Goal: Task Accomplishment & Management: Manage account settings

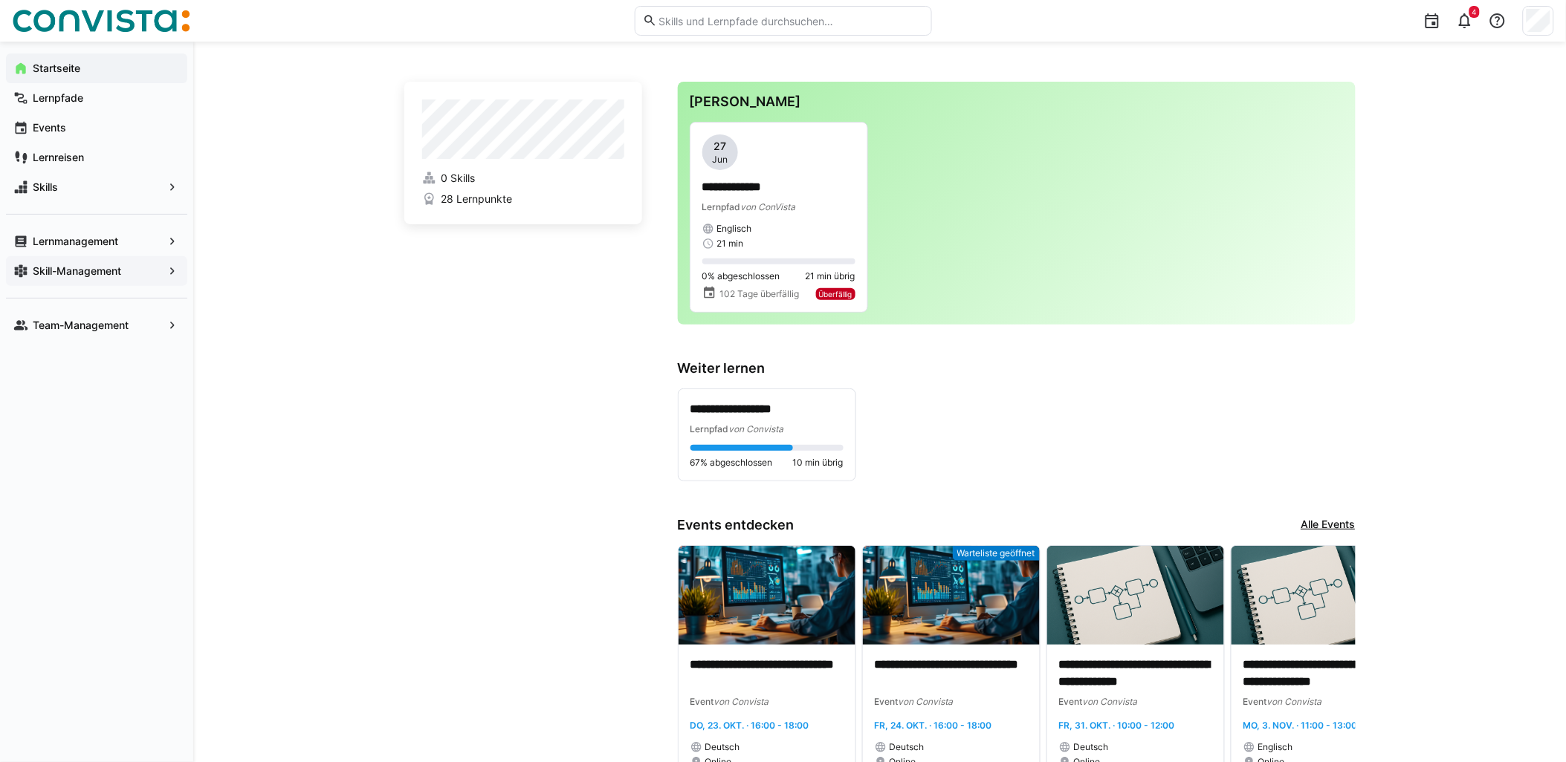
click at [0, 0] on app-navigation-label "Skill-Management" at bounding box center [0, 0] width 0 height 0
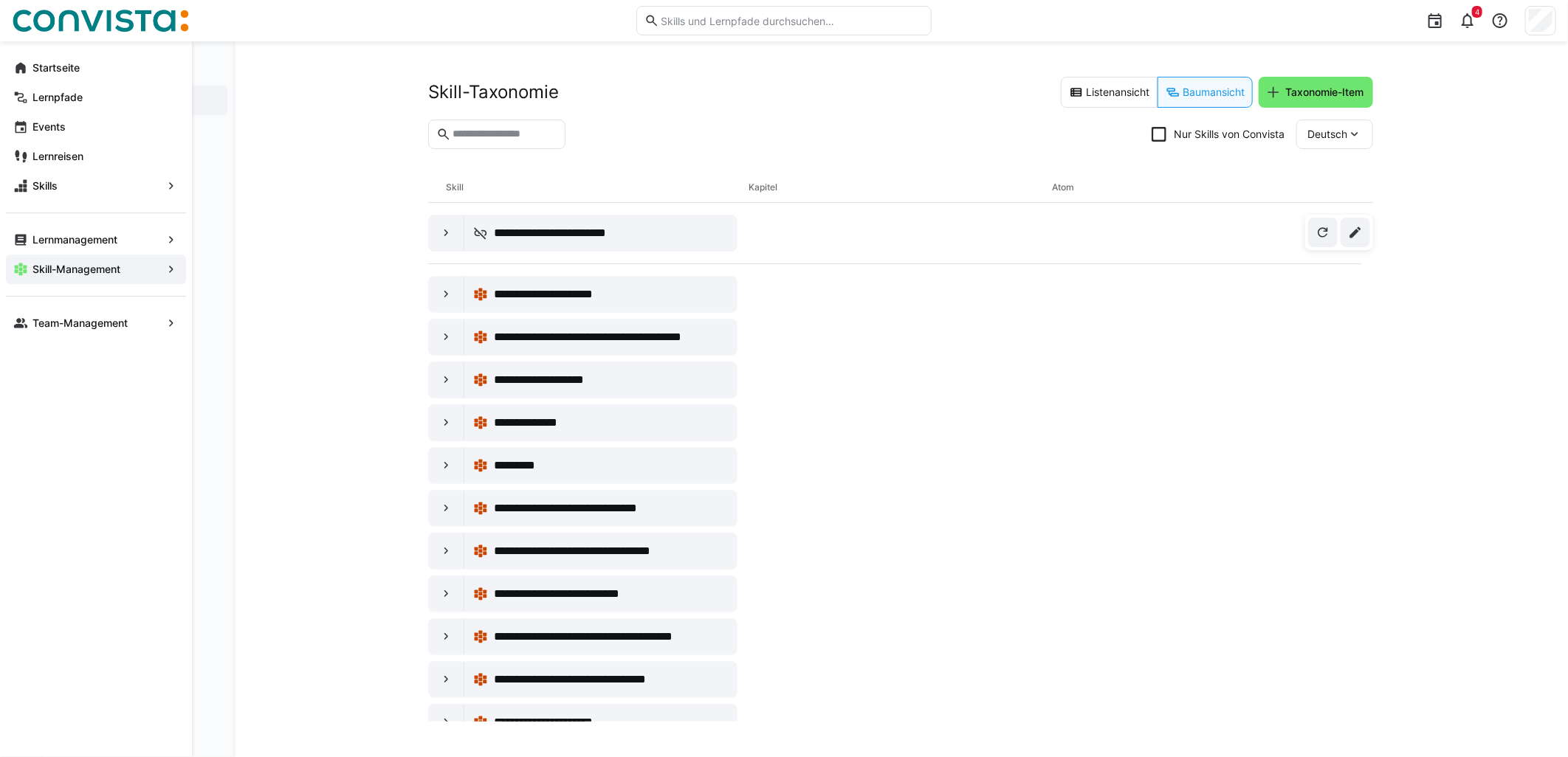
click at [166, 269] on eds-icon at bounding box center [171, 269] width 15 height 15
click at [0, 0] on app-navigation-label "Skill-Management" at bounding box center [0, 0] width 0 height 0
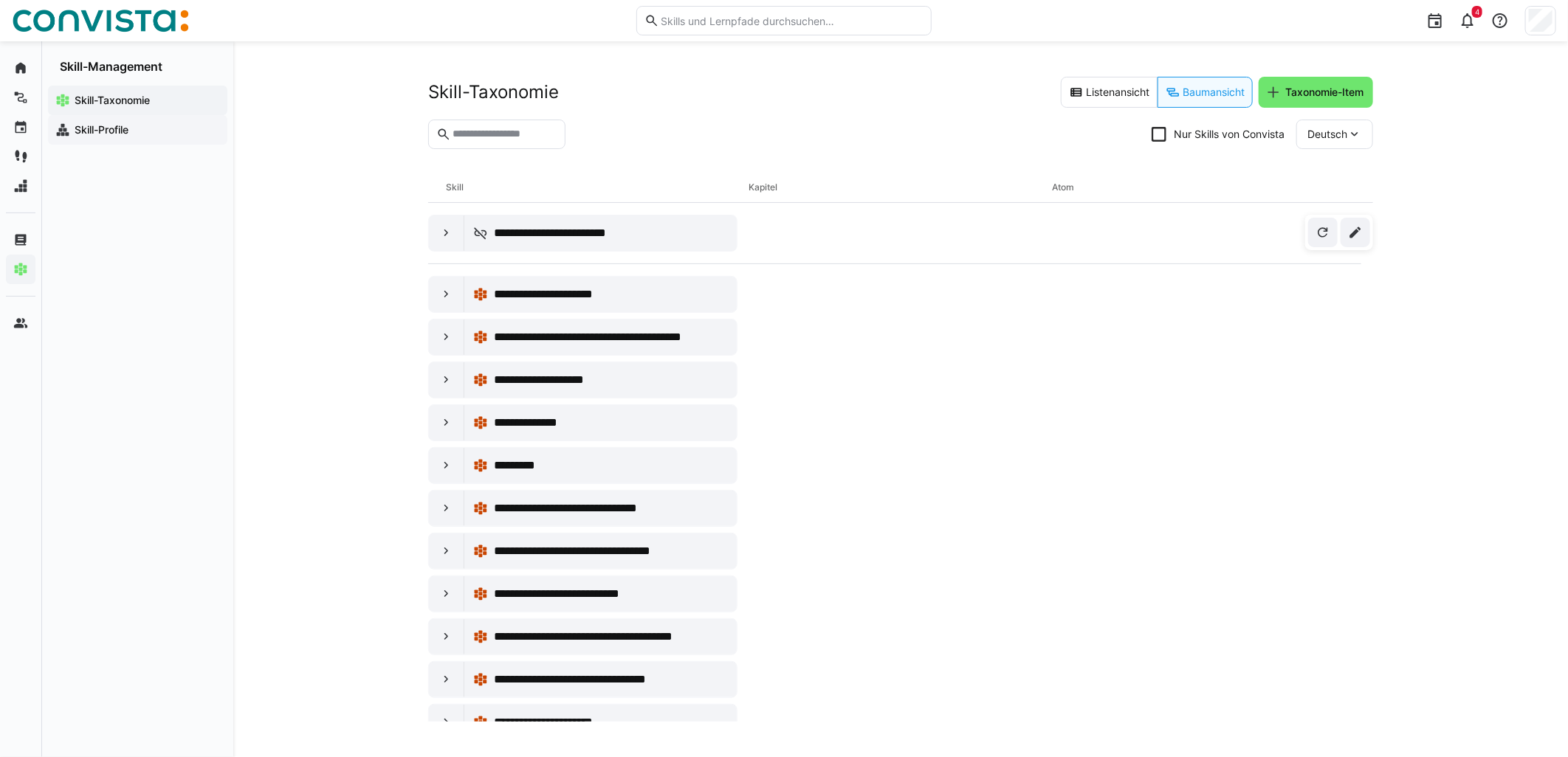
click at [0, 0] on app-navigation-label "Skill-Profile" at bounding box center [0, 0] width 0 height 0
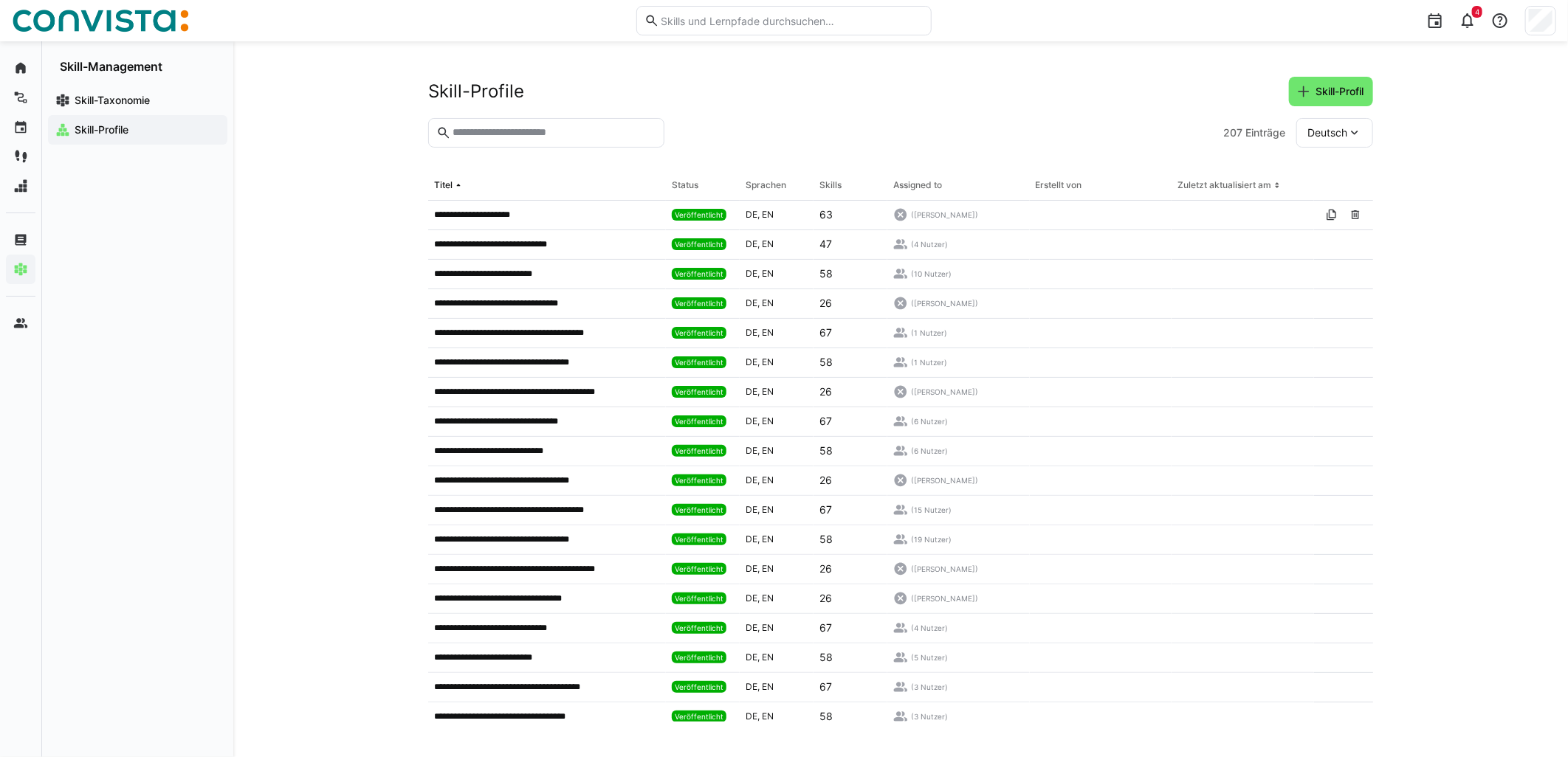
click at [550, 140] on eds-input at bounding box center [547, 133] width 236 height 30
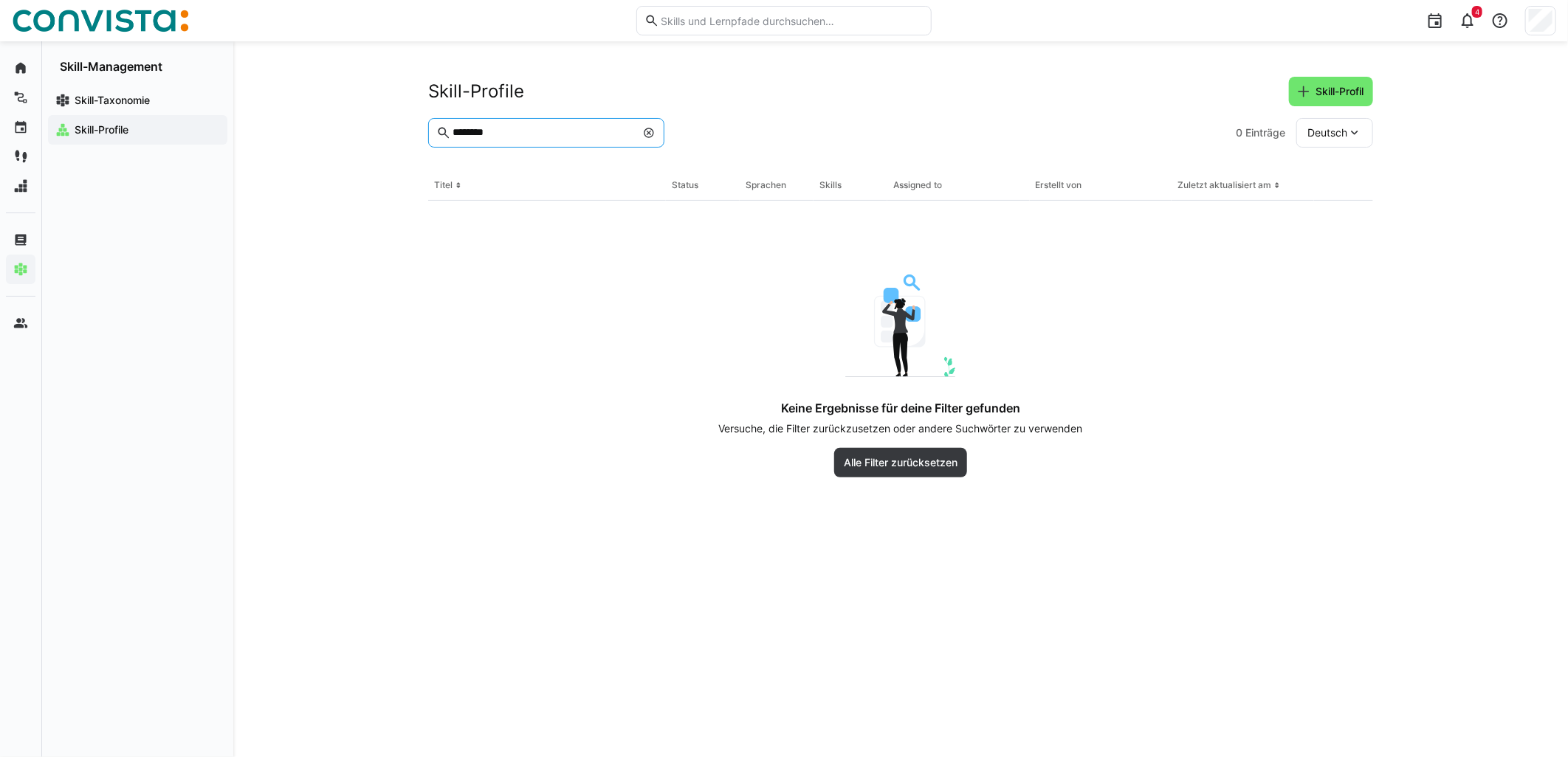
drag, startPoint x: 528, startPoint y: 134, endPoint x: 203, endPoint y: 139, distance: 325.0
click at [203, 139] on div "Startseite Lernpfade Events Lernreisen Skills Lernmanagement Skill-Management T…" at bounding box center [784, 399] width 1568 height 716
type input "****"
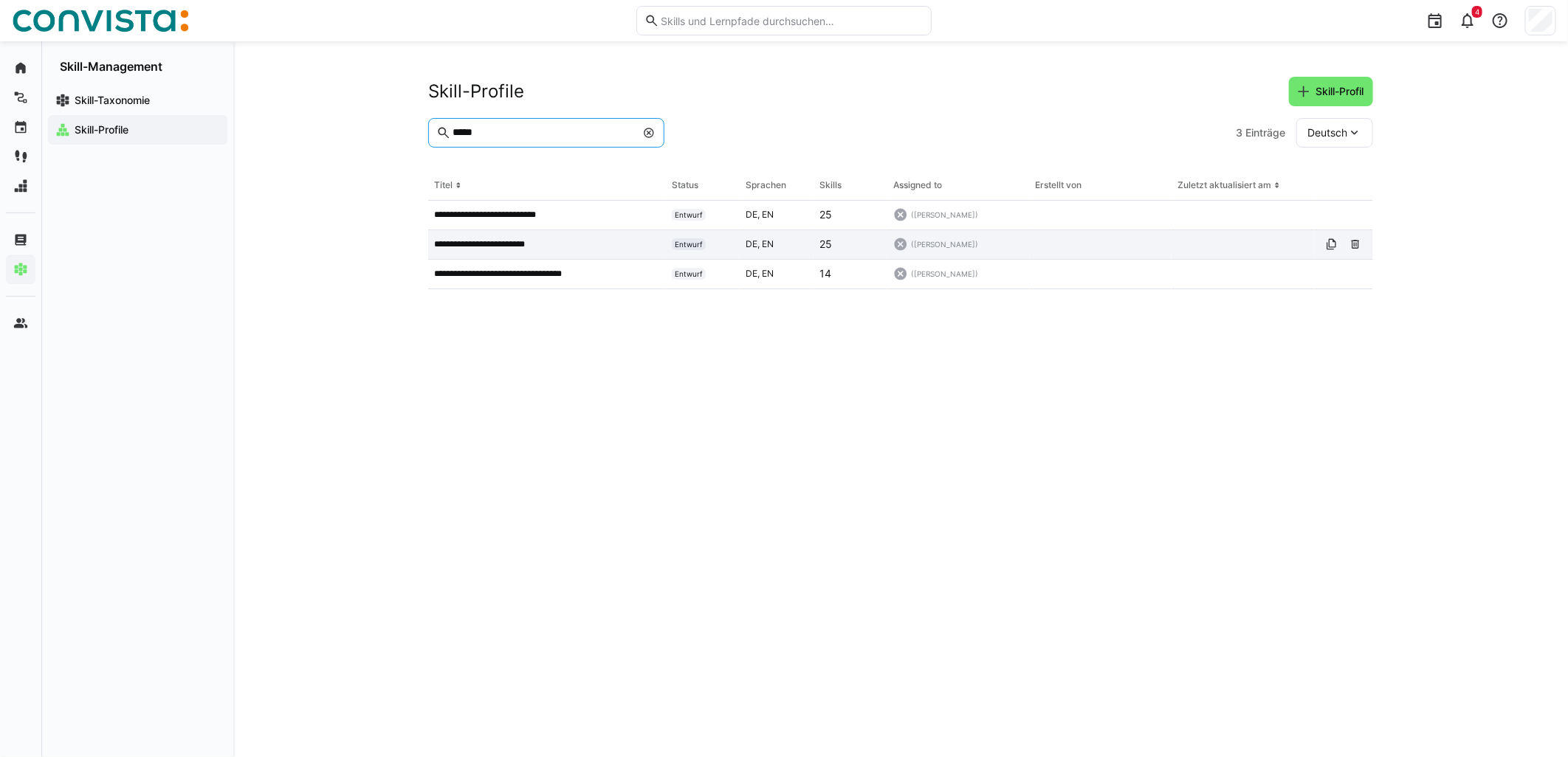
click at [491, 240] on p "**********" at bounding box center [494, 244] width 120 height 12
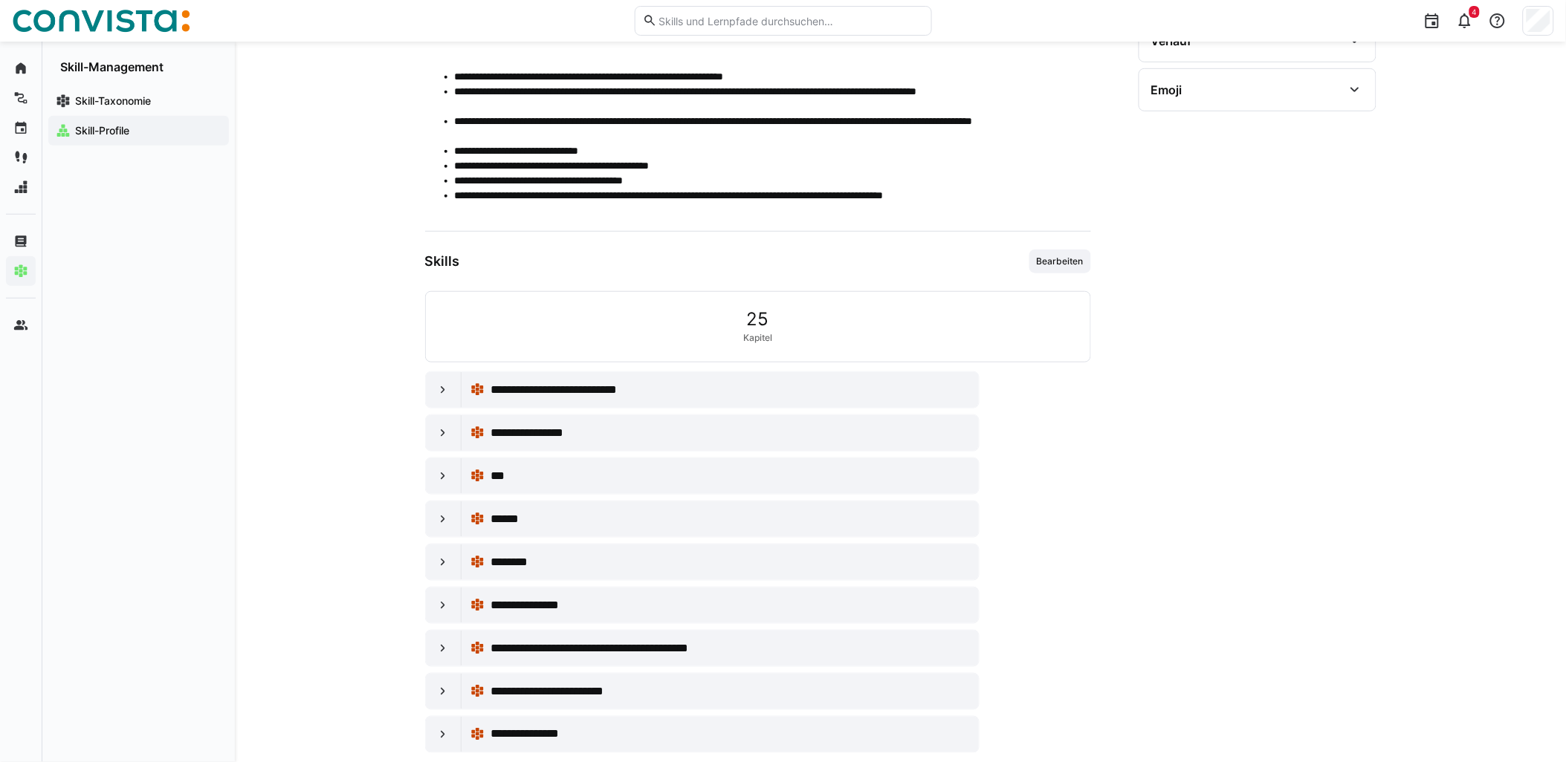
scroll to position [327, 0]
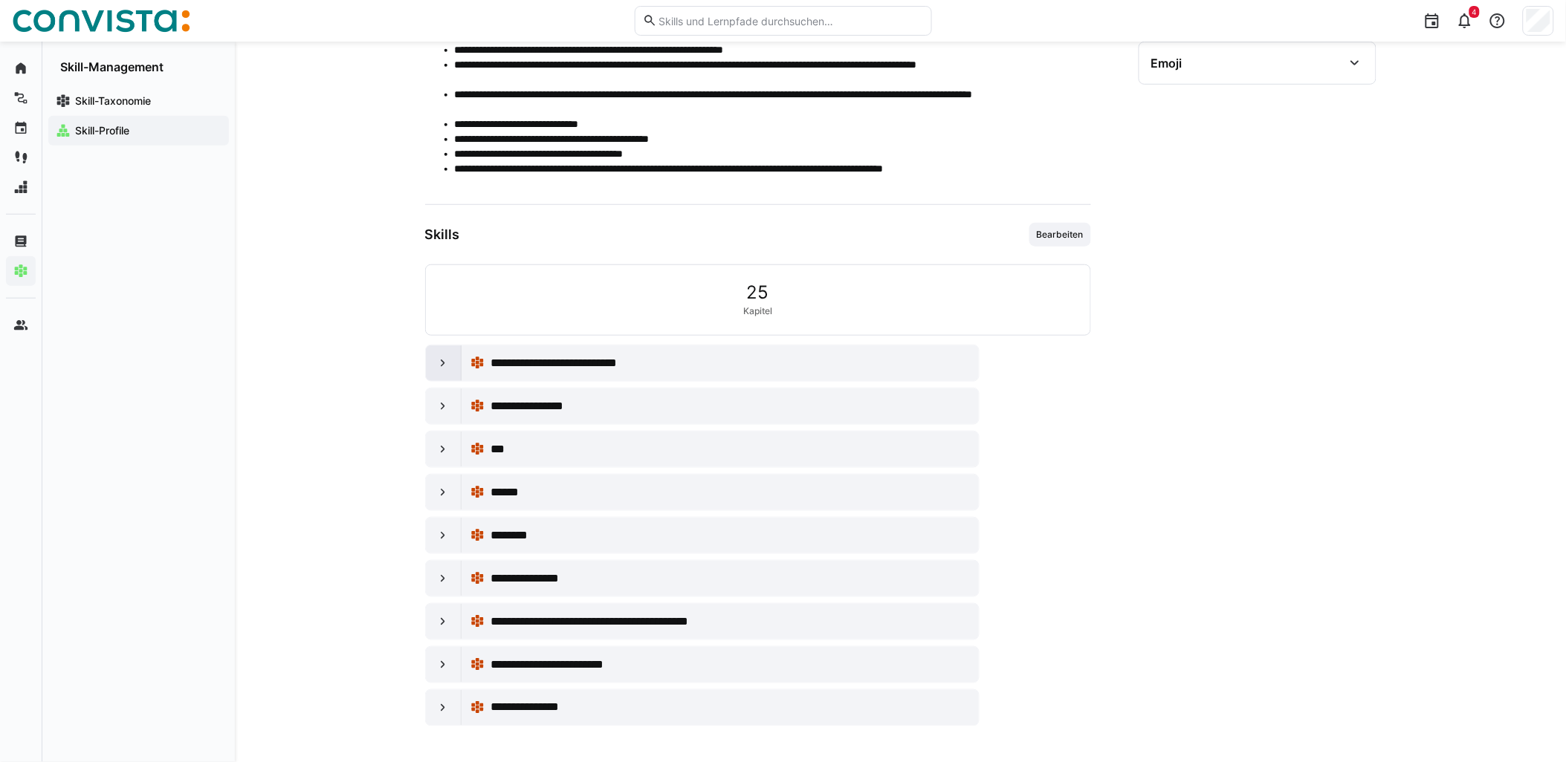
click at [441, 362] on eds-icon at bounding box center [442, 363] width 15 height 15
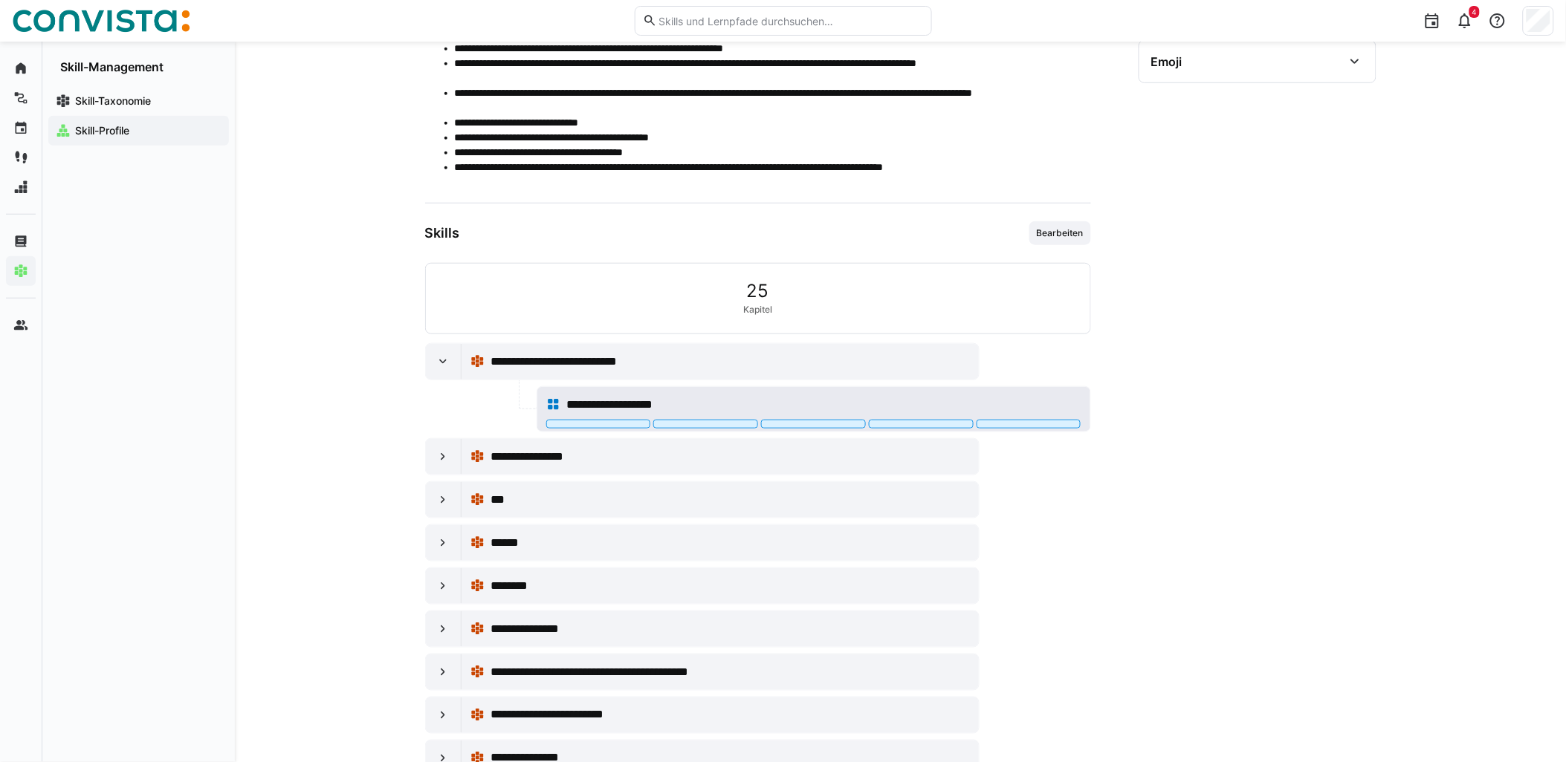
click at [690, 420] on div at bounding box center [705, 424] width 105 height 9
click at [437, 450] on eds-icon at bounding box center [442, 457] width 15 height 15
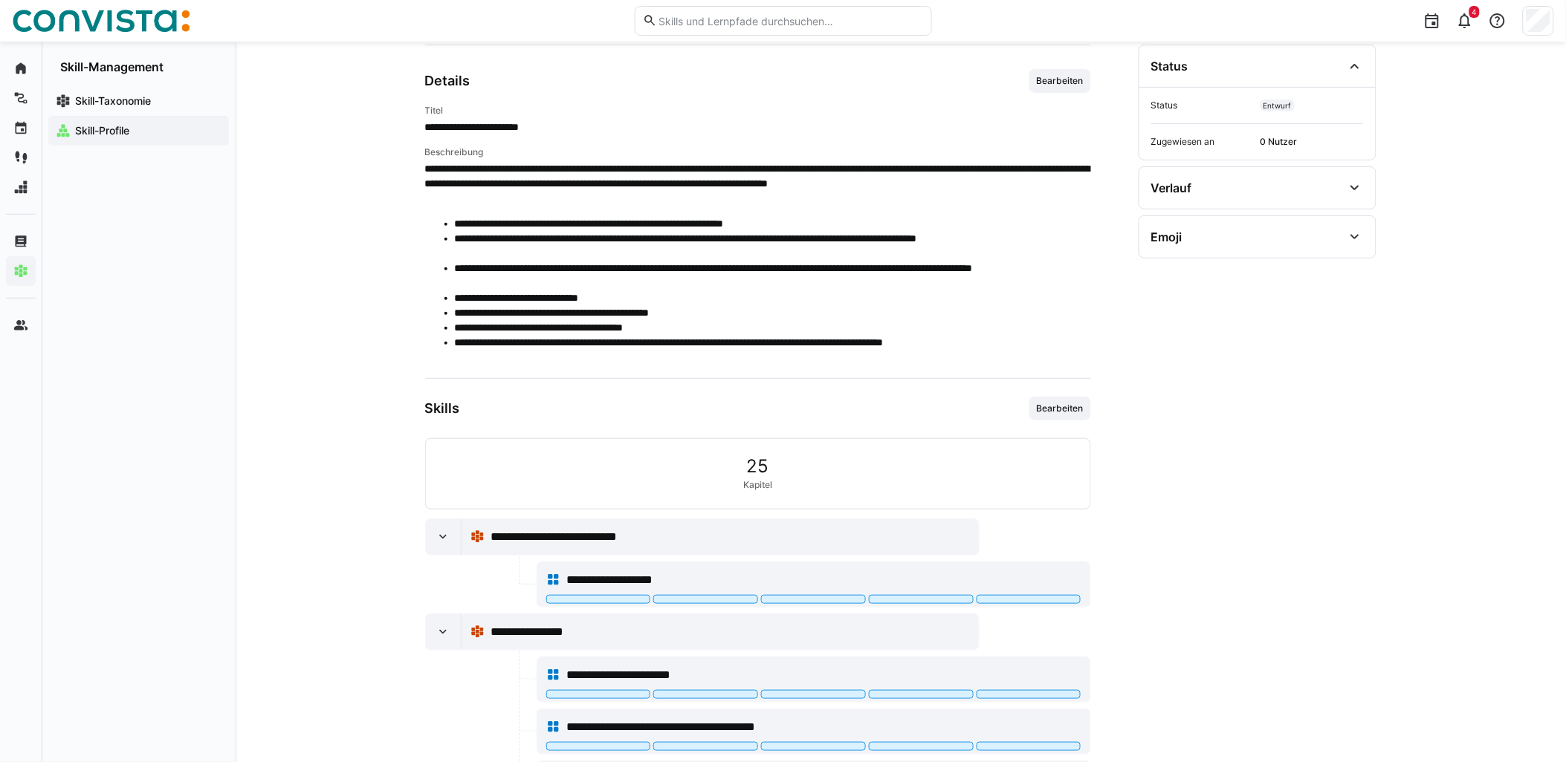
scroll to position [165, 0]
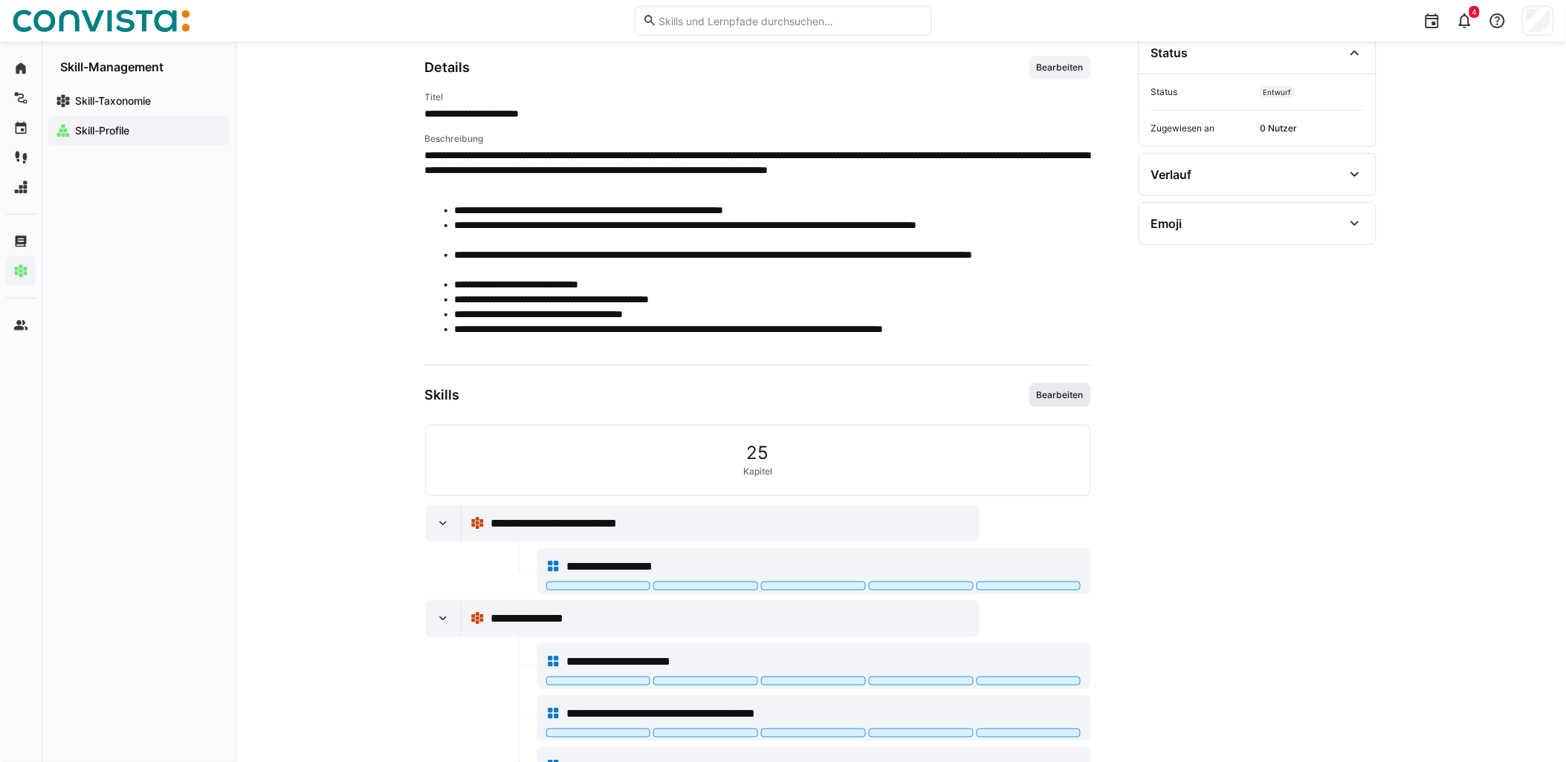
click at [1067, 403] on span "Bearbeiten" at bounding box center [1060, 395] width 62 height 24
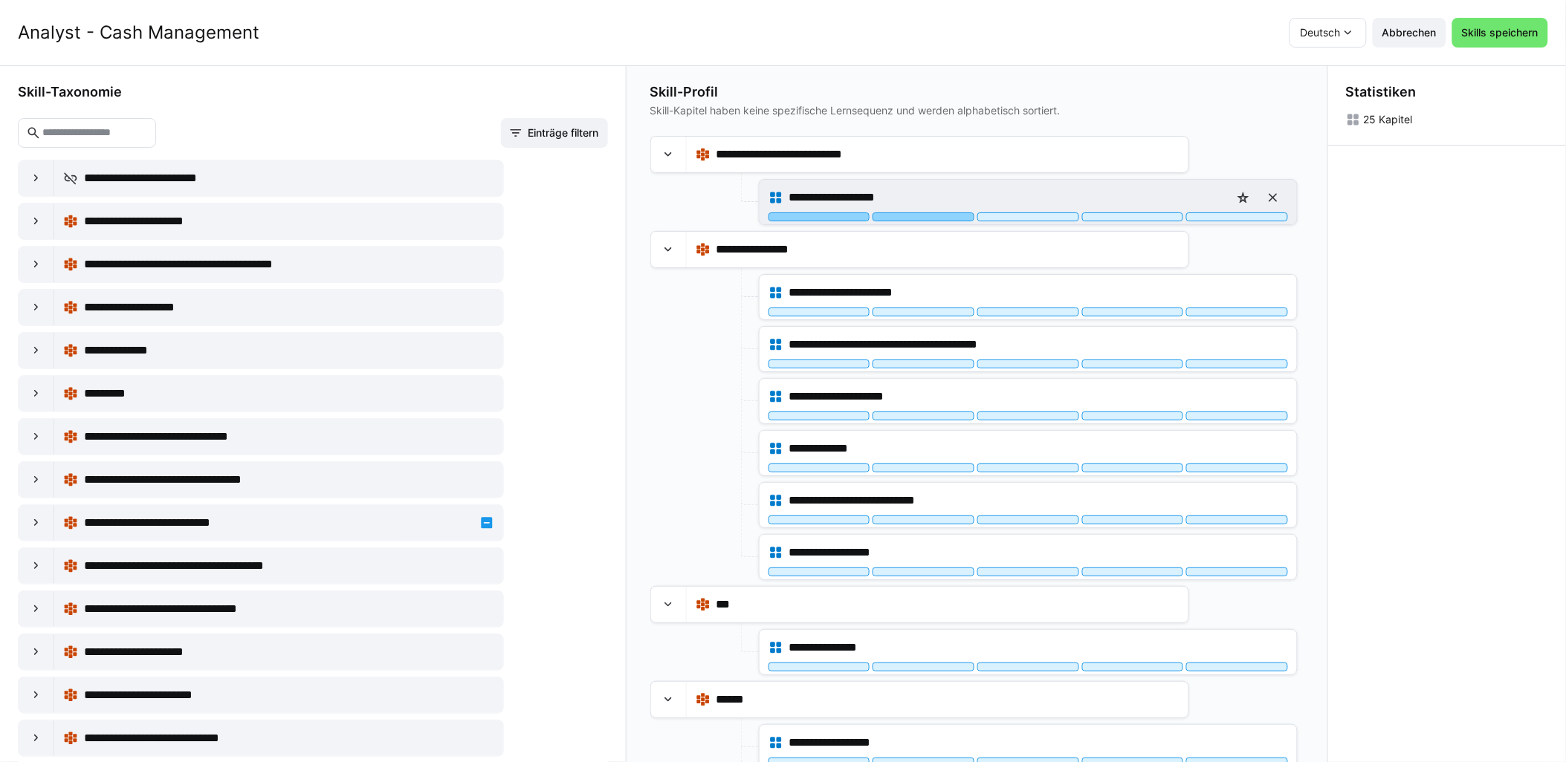
click at [920, 213] on div at bounding box center [923, 217] width 102 height 9
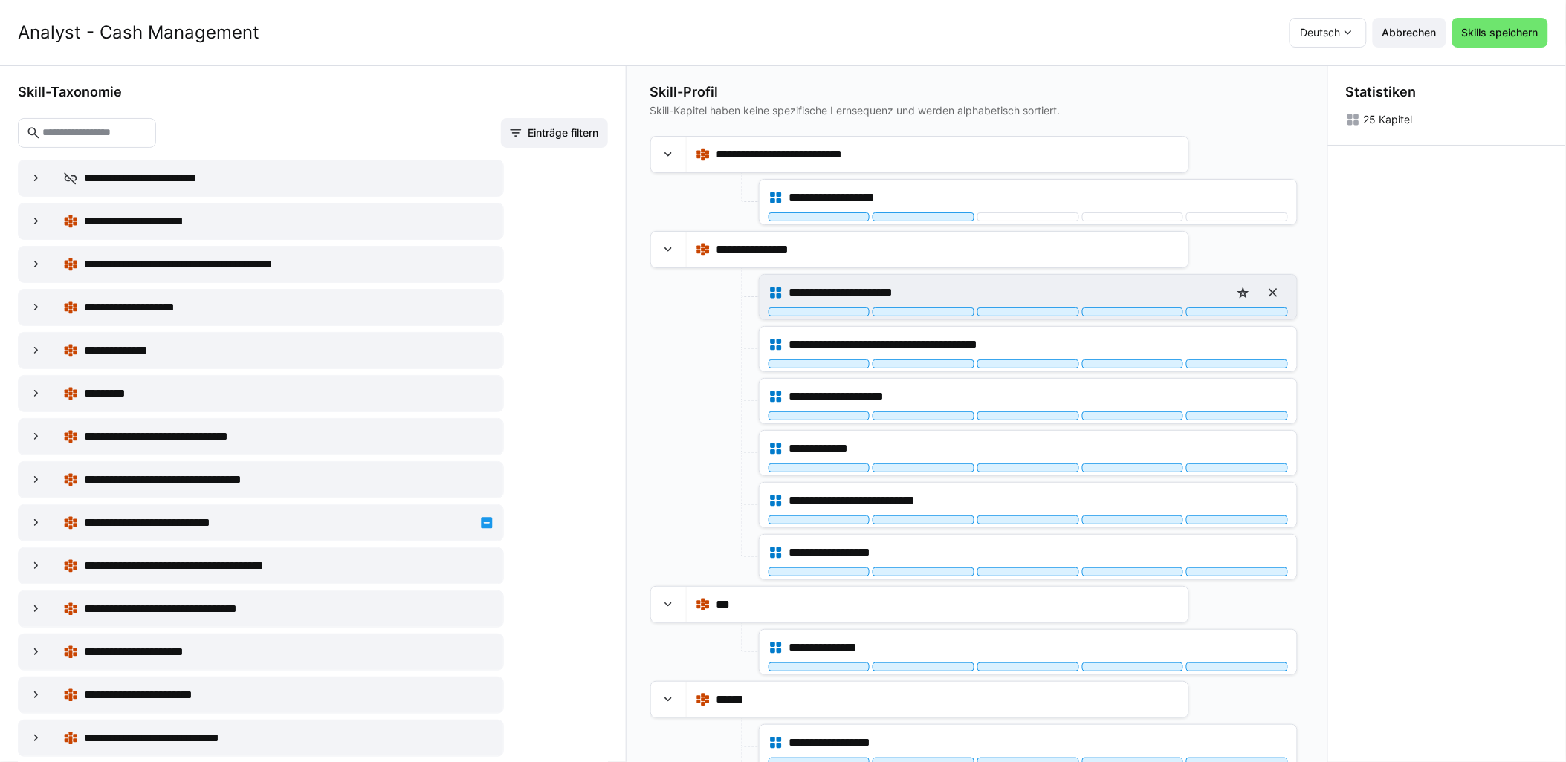
click at [907, 305] on div "**********" at bounding box center [1027, 293] width 519 height 30
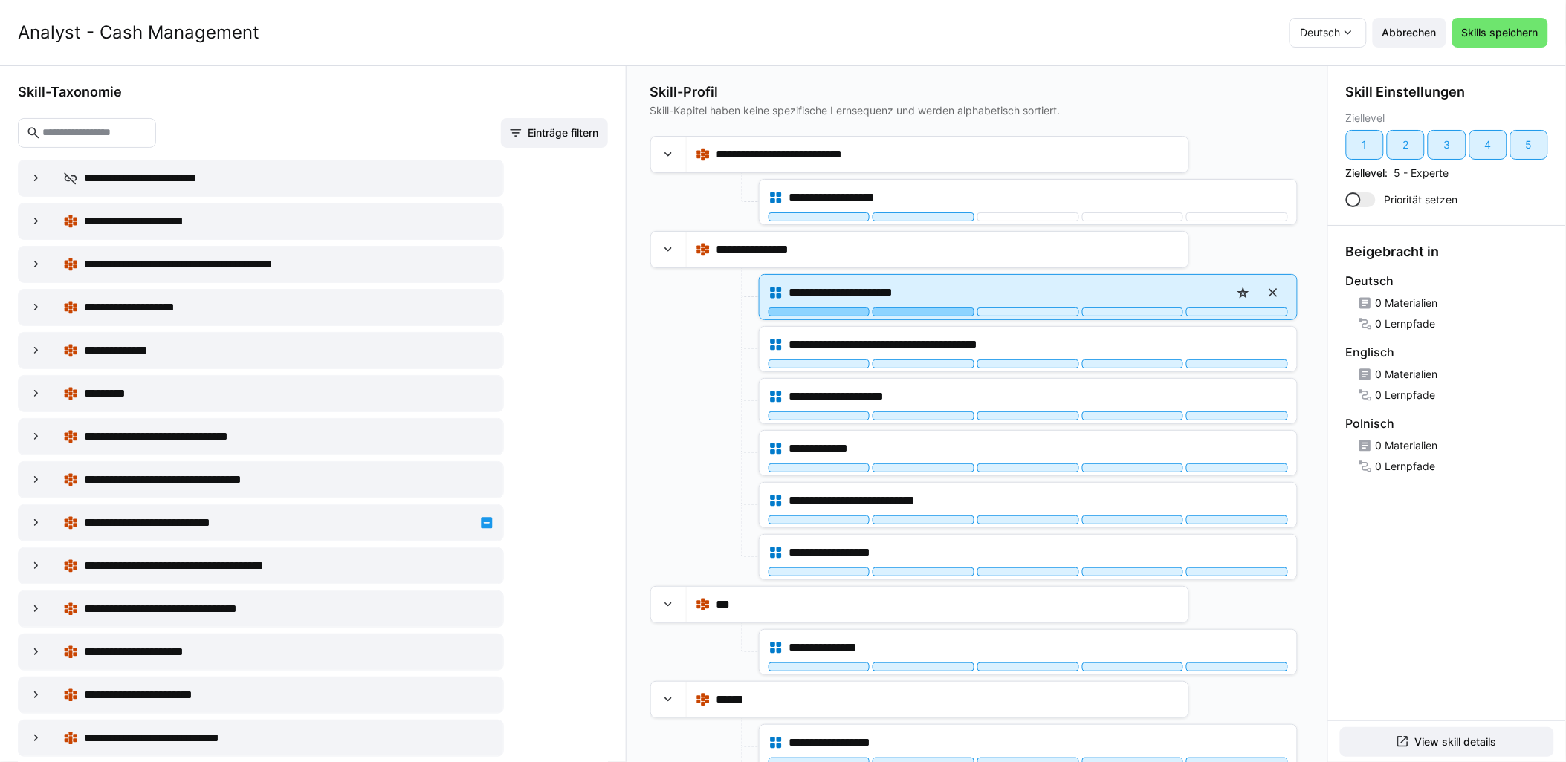
click at [934, 309] on div at bounding box center [923, 312] width 102 height 9
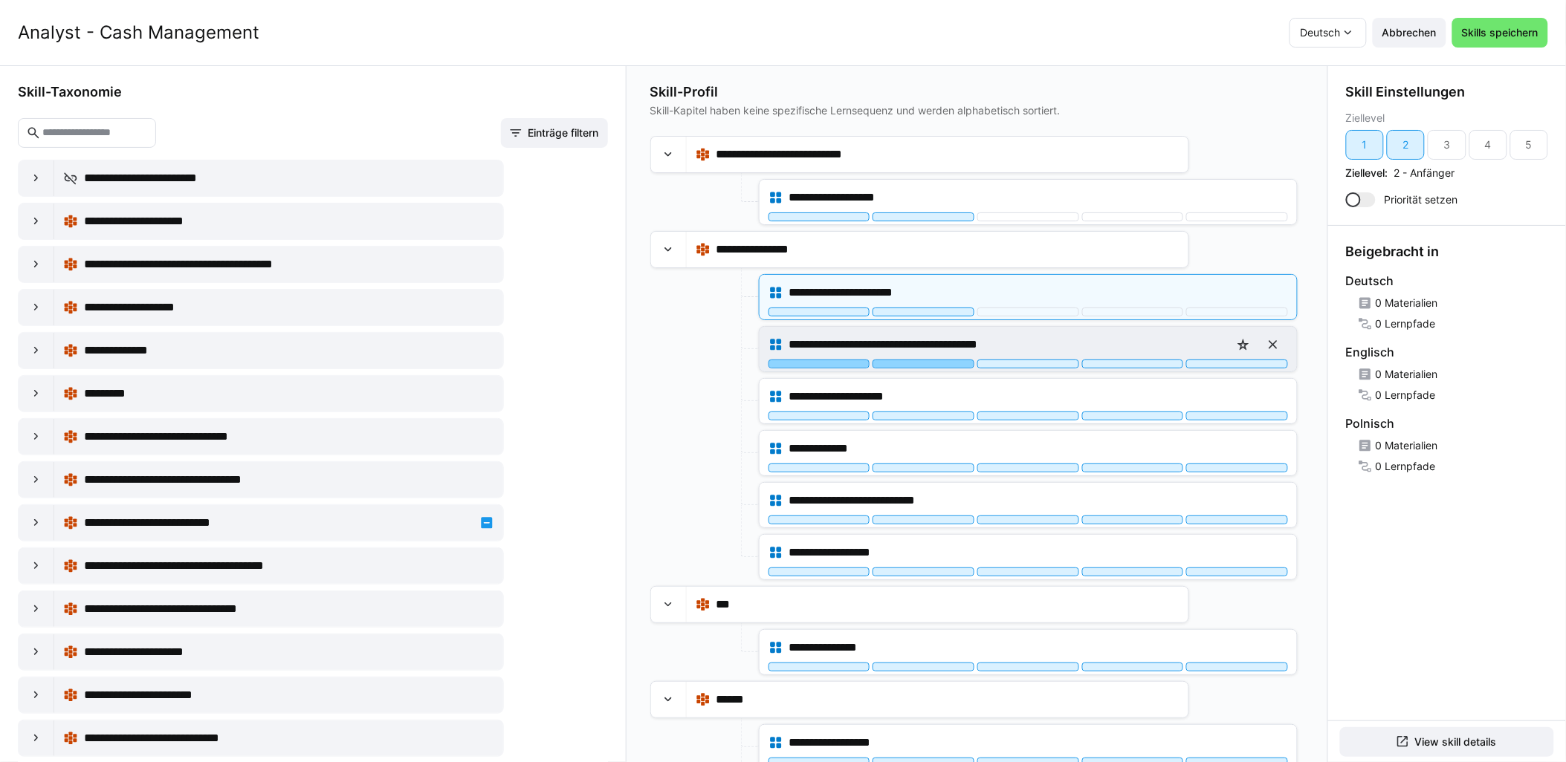
click at [927, 364] on div at bounding box center [923, 364] width 102 height 9
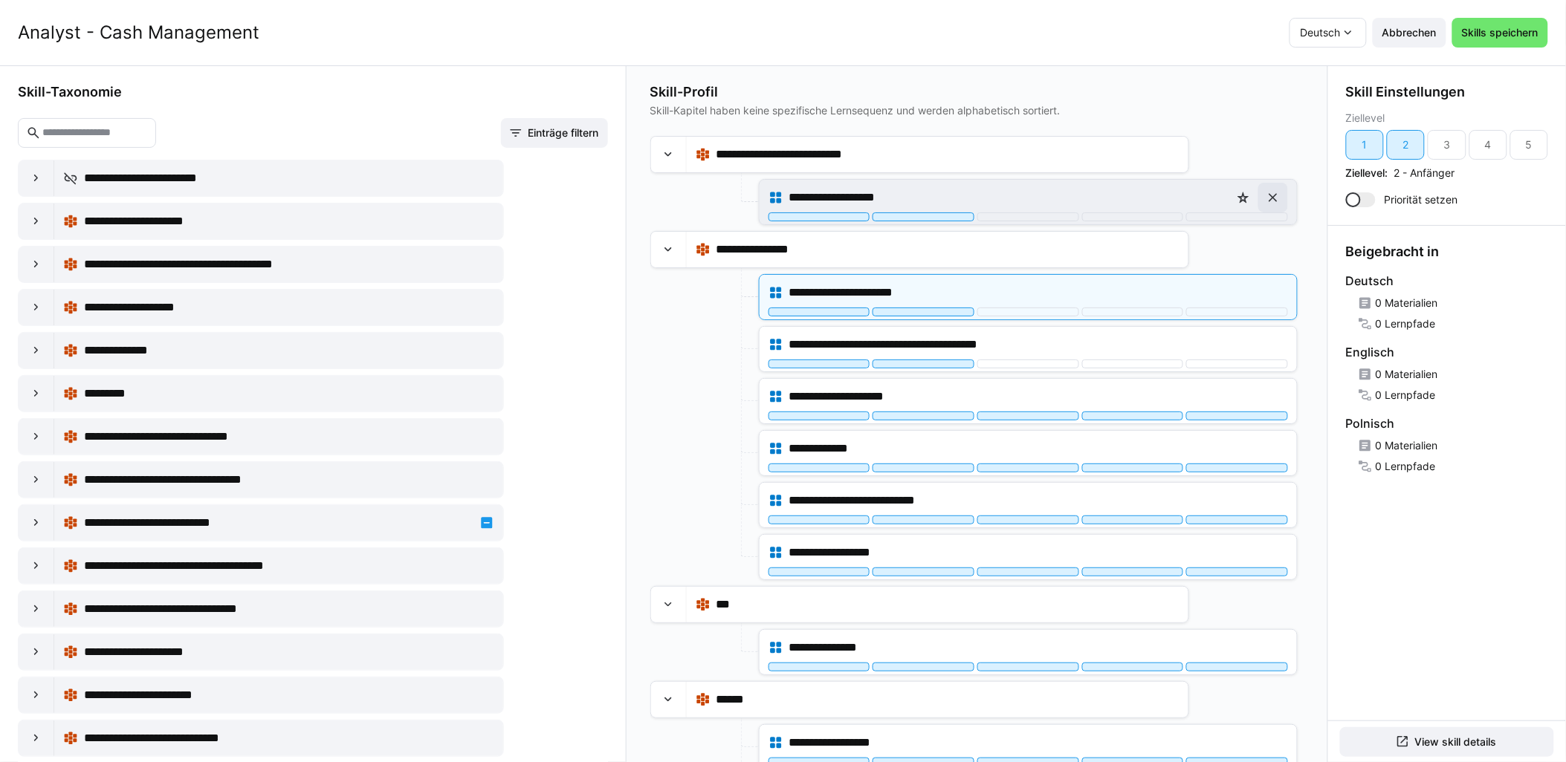
click at [1272, 196] on eds-icon at bounding box center [1272, 197] width 15 height 15
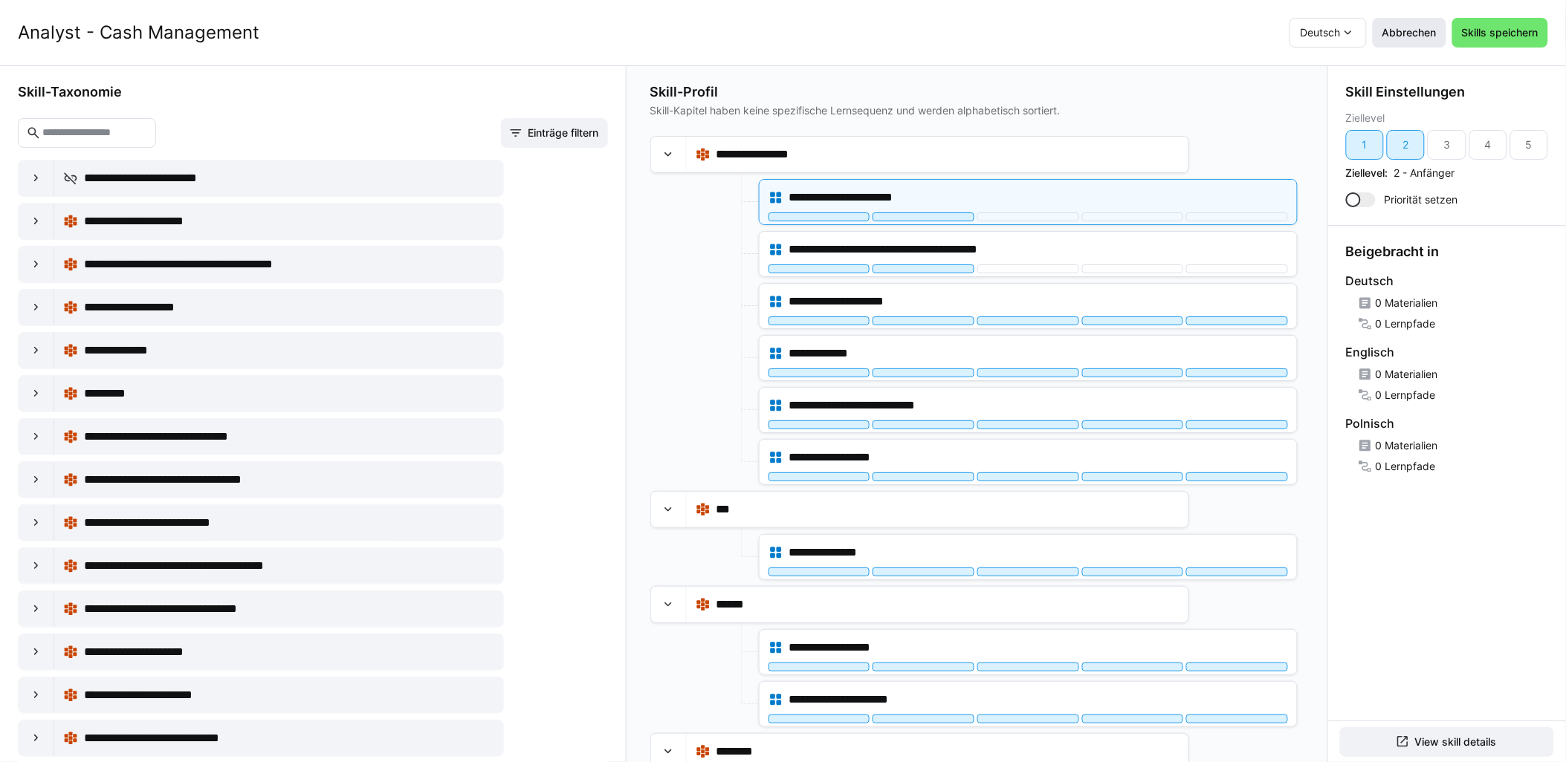
click at [1425, 30] on span "Abbrechen" at bounding box center [1409, 32] width 59 height 15
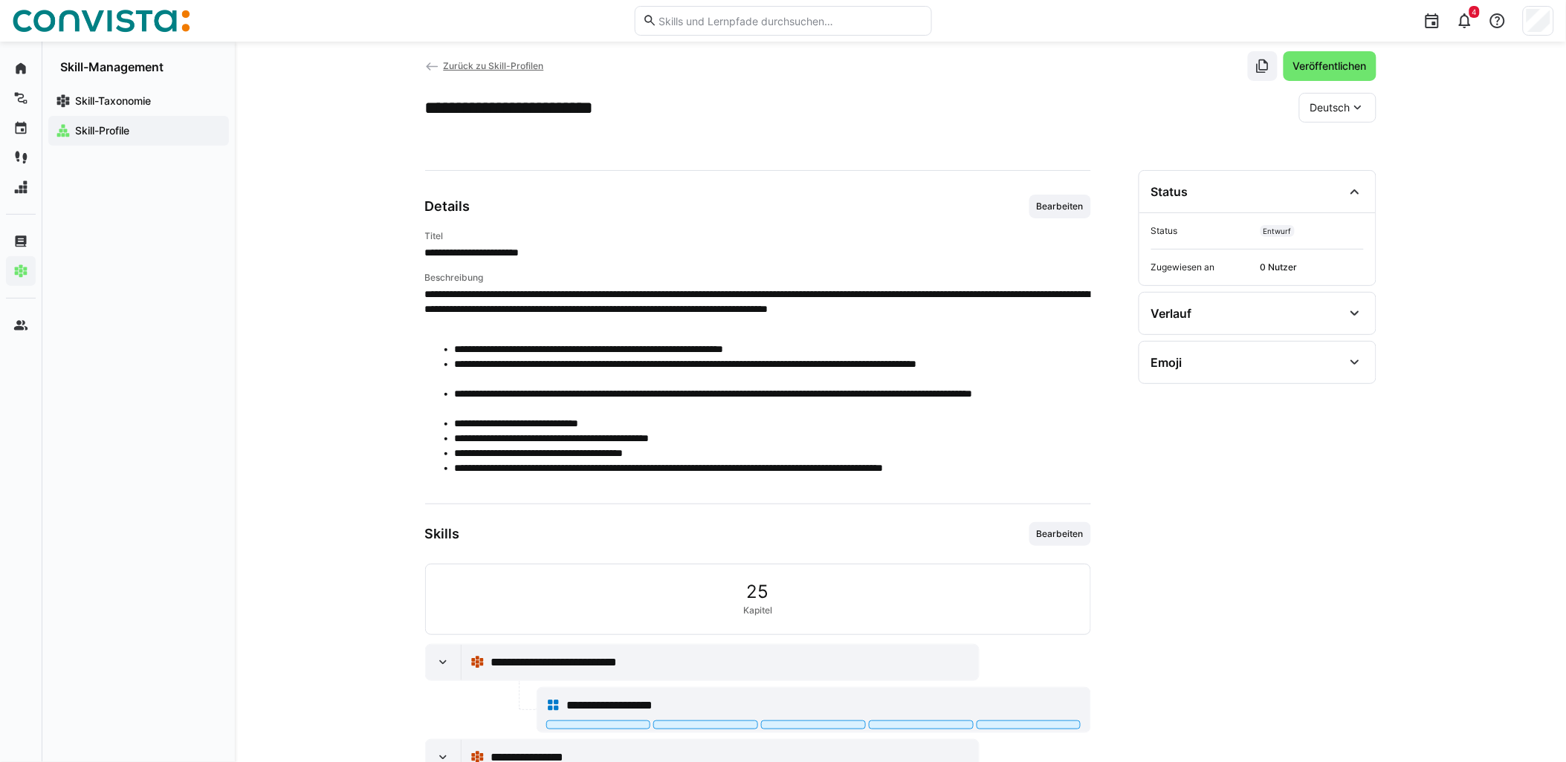
scroll to position [0, 0]
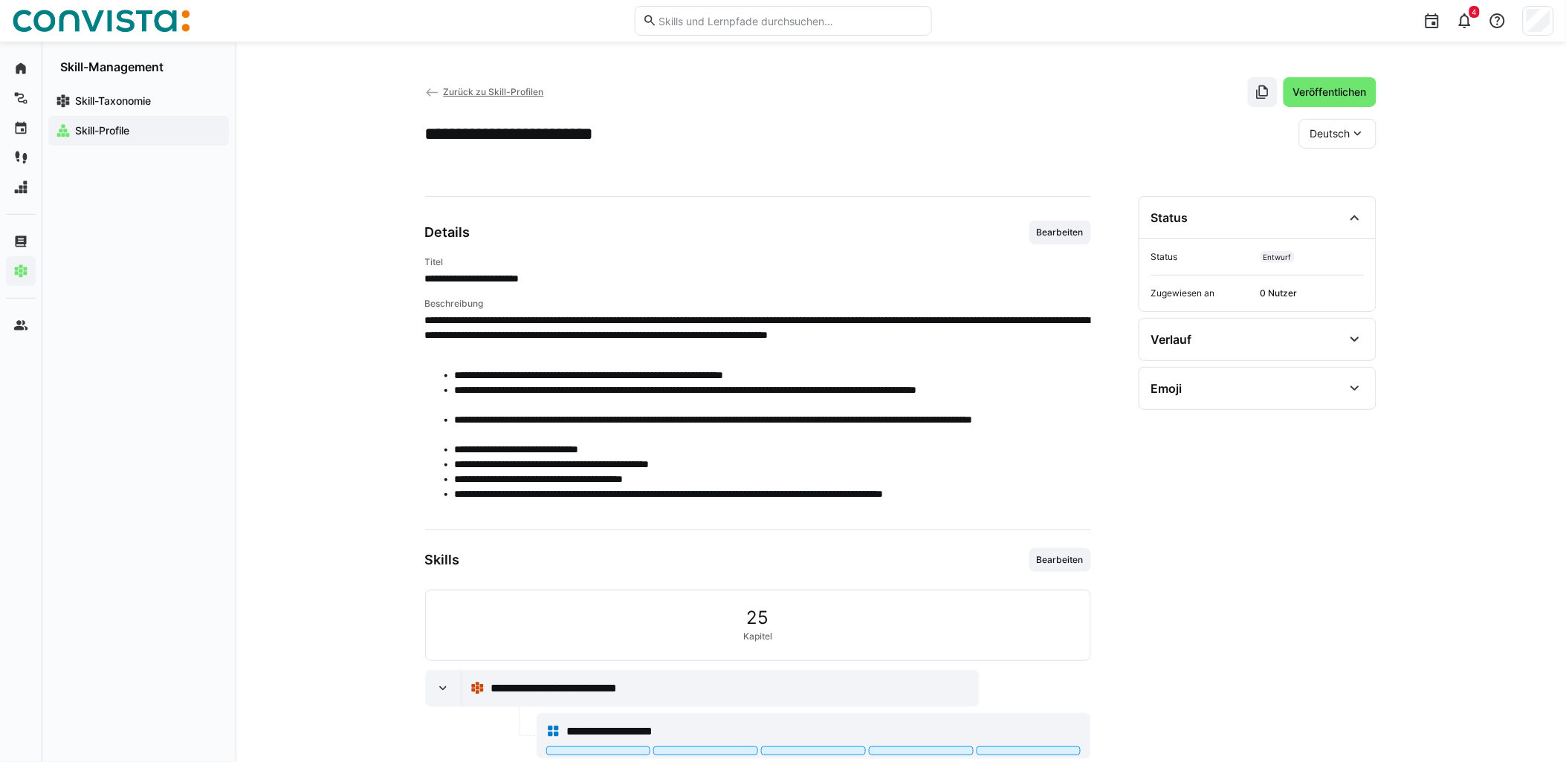
click at [1352, 134] on eds-icon at bounding box center [1357, 133] width 15 height 15
click at [1115, 152] on app-header-sidebar-layout "**********" at bounding box center [900, 746] width 951 height 1339
click at [1332, 130] on span "Deutsch" at bounding box center [1330, 133] width 40 height 15
click at [1343, 204] on span "Englisch" at bounding box center [1330, 204] width 40 height 15
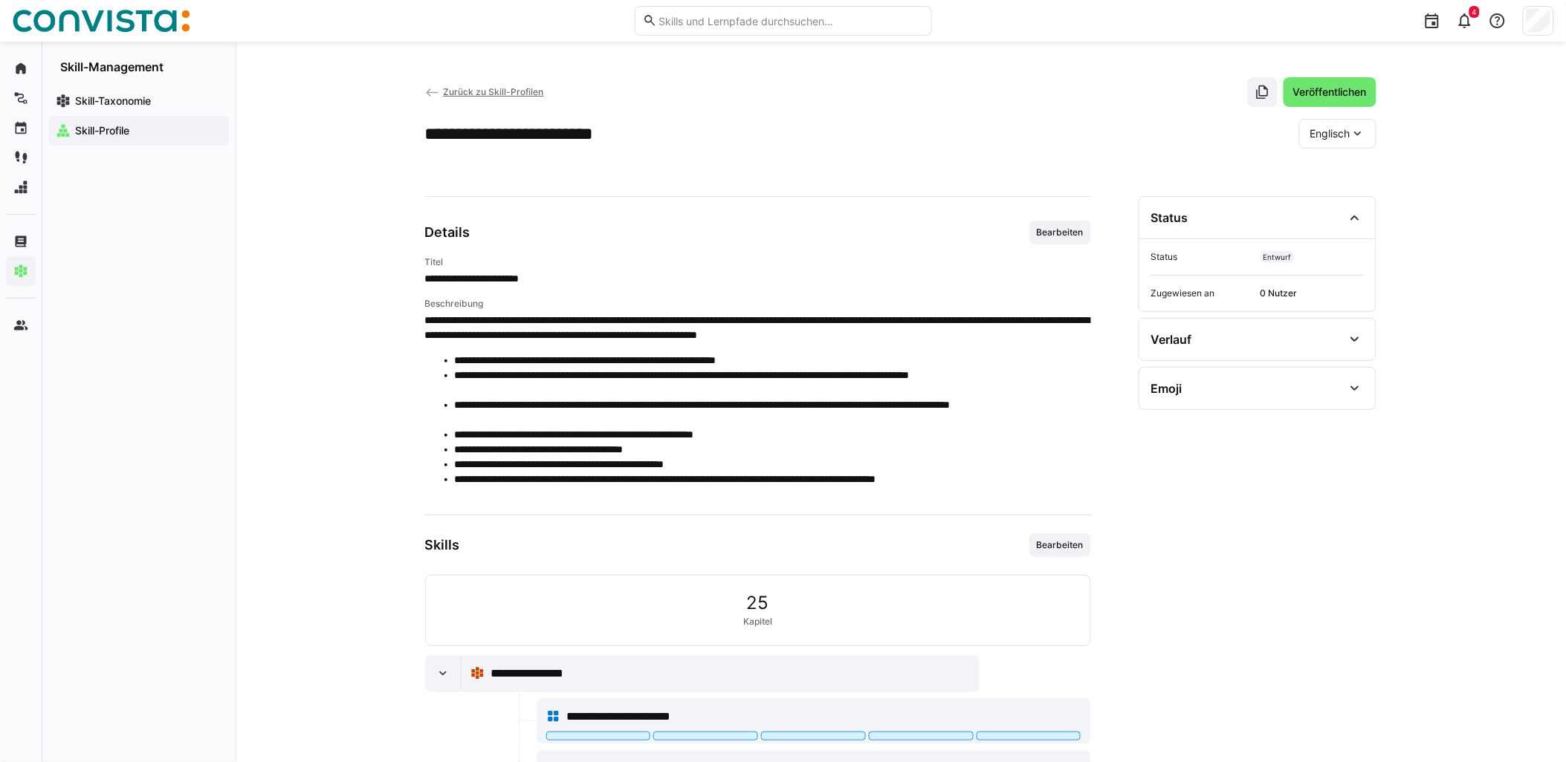
click at [1346, 134] on span "Englisch" at bounding box center [1330, 133] width 40 height 15
click at [1332, 171] on span "Deutsch" at bounding box center [1330, 173] width 40 height 15
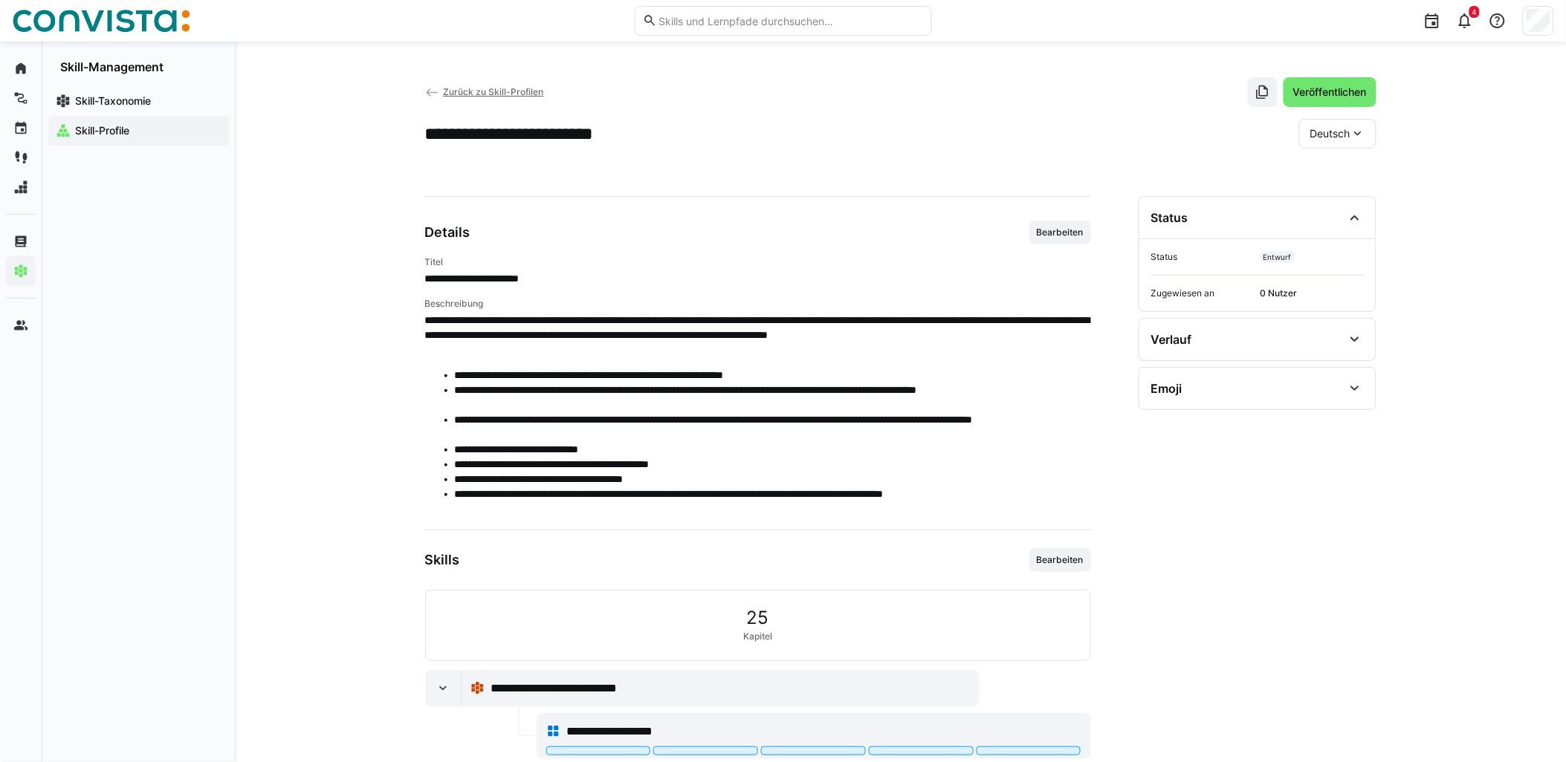
click at [1344, 130] on span "Deutsch" at bounding box center [1330, 133] width 40 height 15
click at [1153, 139] on div "**********" at bounding box center [900, 134] width 951 height 30
